Goal: Task Accomplishment & Management: Manage account settings

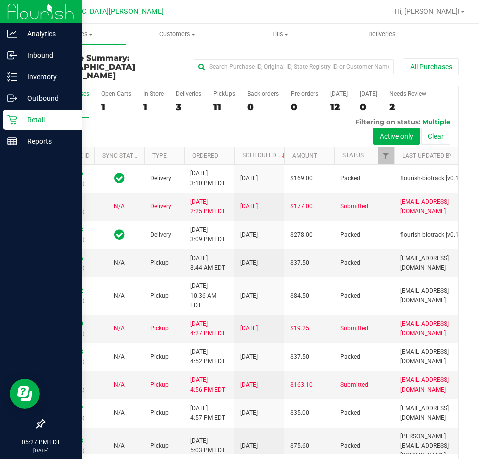
click at [54, 118] on p "Retail" at bounding box center [47, 120] width 60 height 12
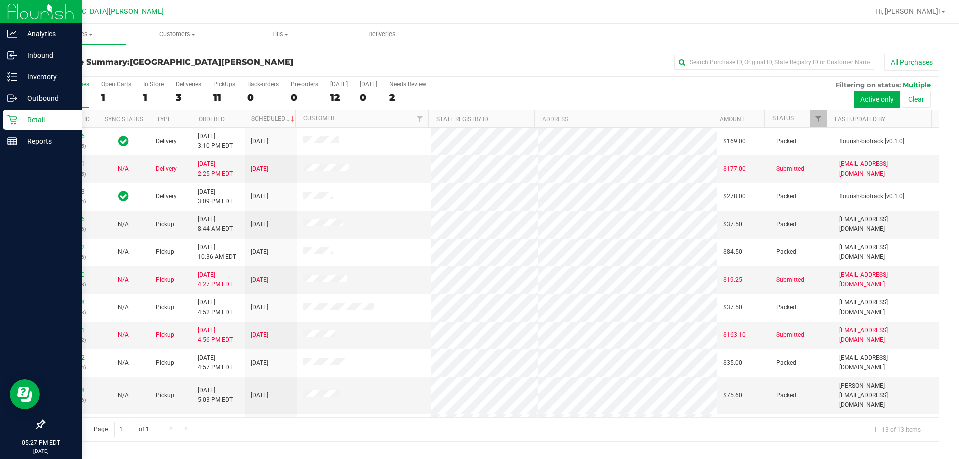
click at [15, 122] on icon at bounding box center [12, 120] width 10 height 10
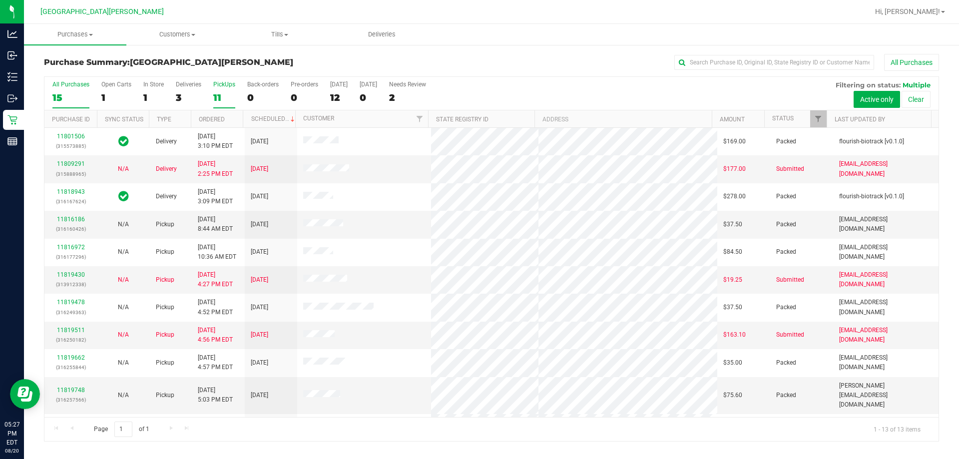
click at [222, 96] on div "11" at bounding box center [224, 97] width 22 height 11
click at [0, 0] on input "PickUps 11" at bounding box center [0, 0] width 0 height 0
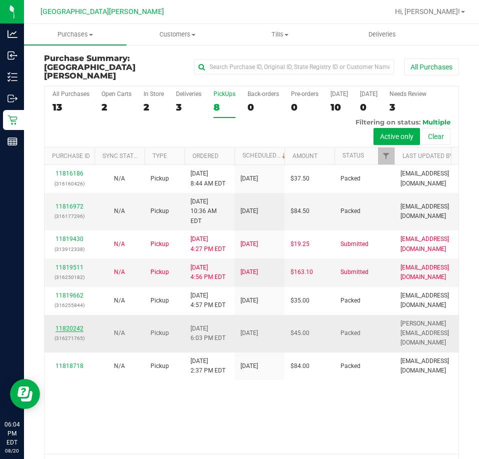
click at [78, 325] on link "11820242" at bounding box center [69, 328] width 28 height 7
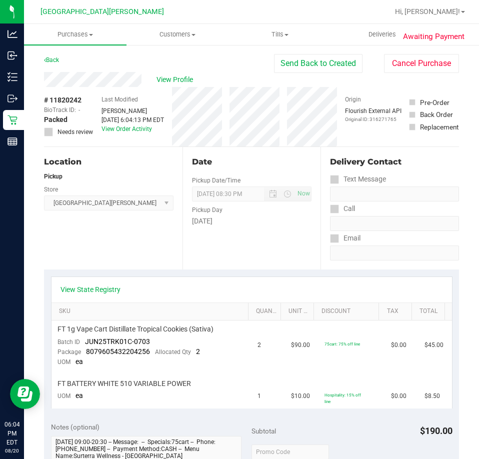
click at [215, 64] on div "Back Send Back to Created Cancel Purchase" at bounding box center [251, 63] width 415 height 18
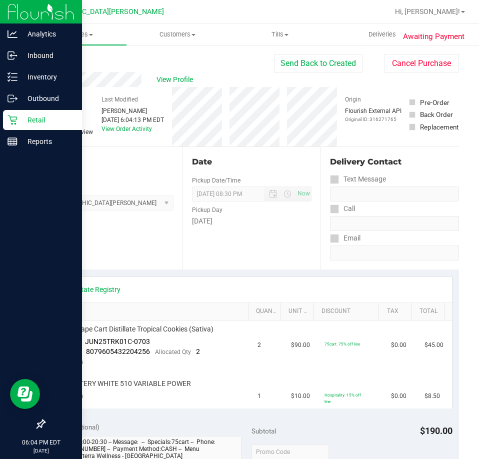
click at [33, 125] on div "Retail" at bounding box center [42, 120] width 79 height 20
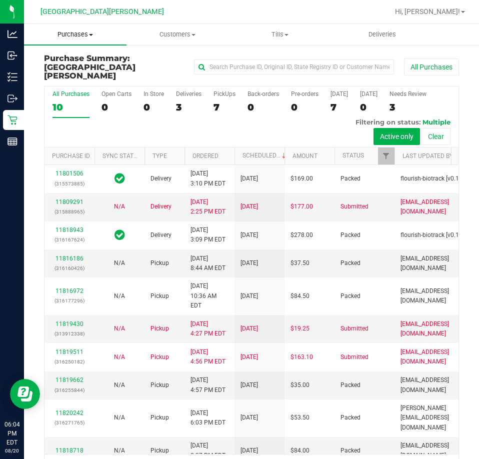
click at [62, 36] on span "Purchases" at bounding box center [75, 34] width 102 height 9
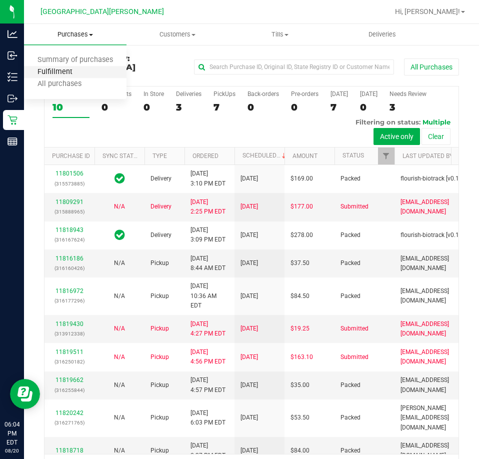
click at [60, 69] on span "Fulfillment" at bounding box center [55, 72] width 62 height 8
